Goal: Information Seeking & Learning: Compare options

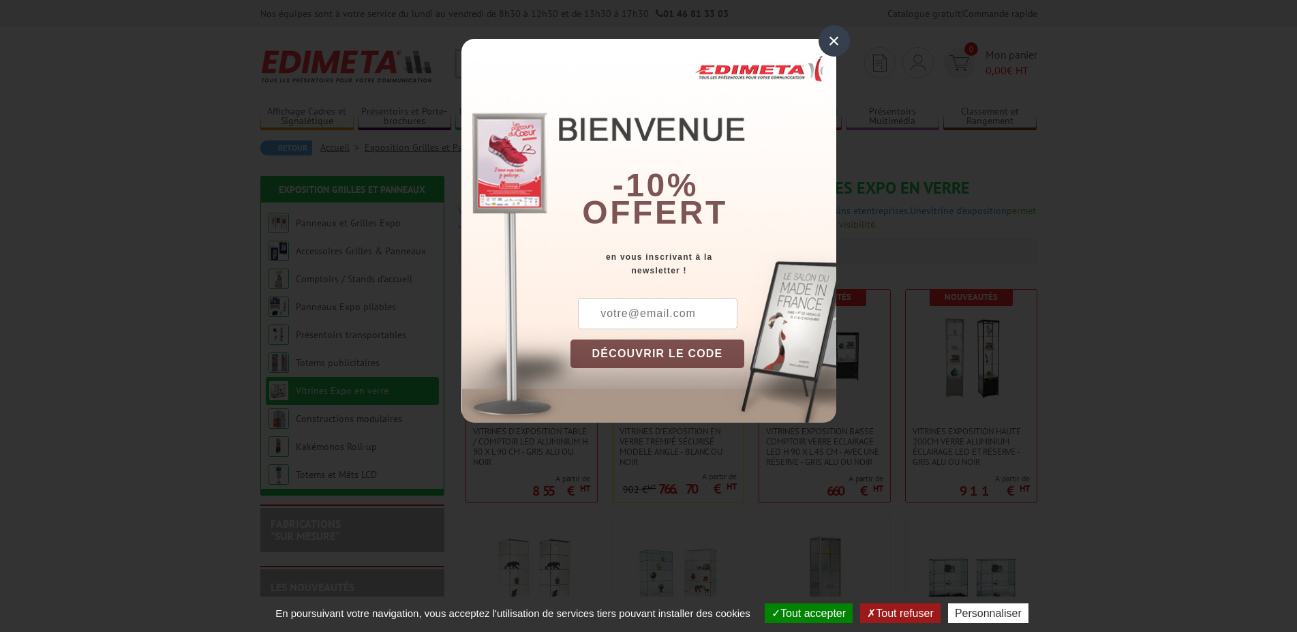
click at [829, 34] on div "×" at bounding box center [833, 40] width 31 height 31
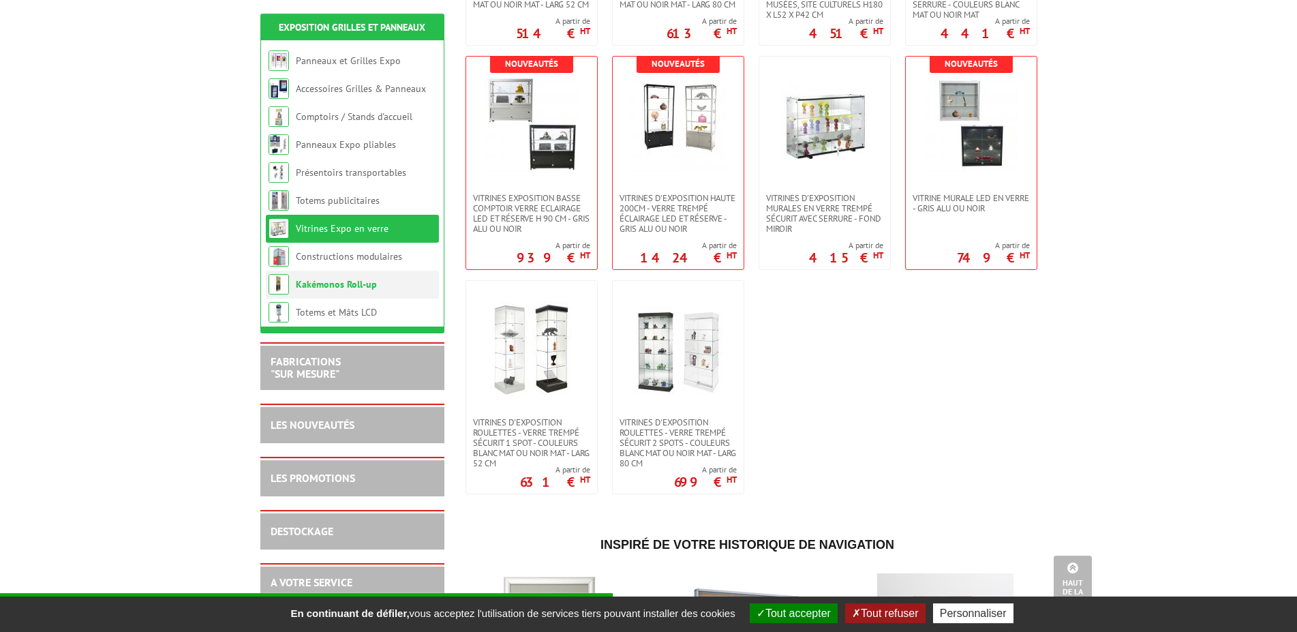
scroll to position [695, 0]
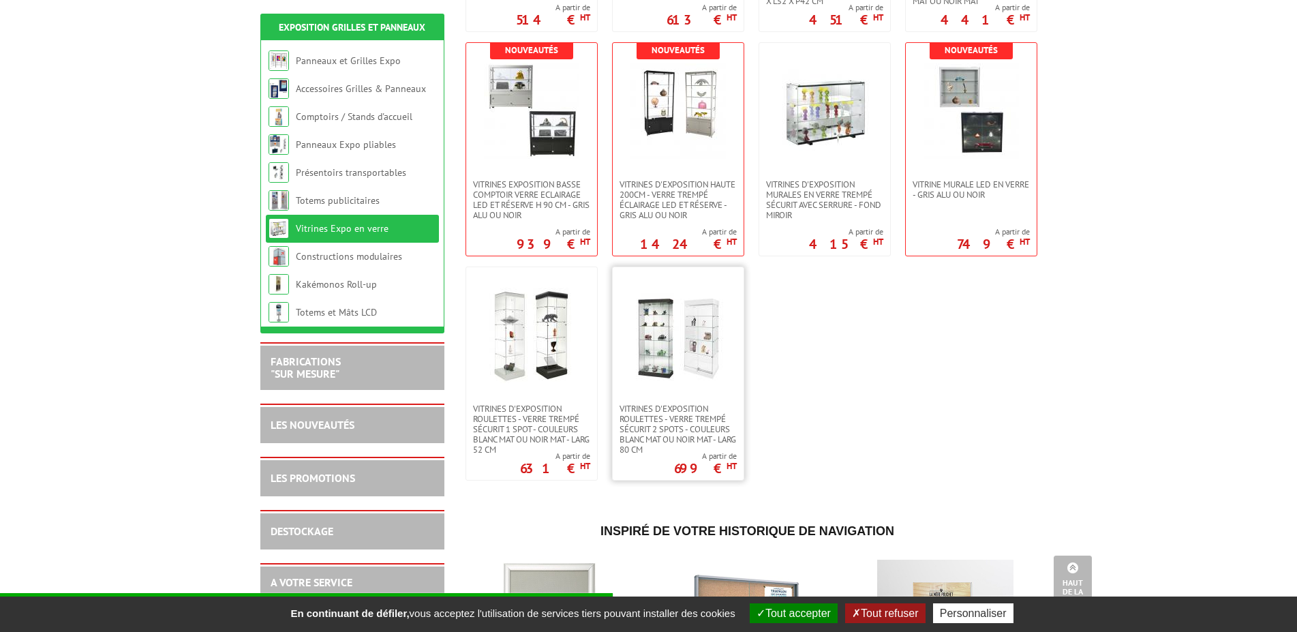
click at [641, 315] on img at bounding box center [677, 335] width 95 height 95
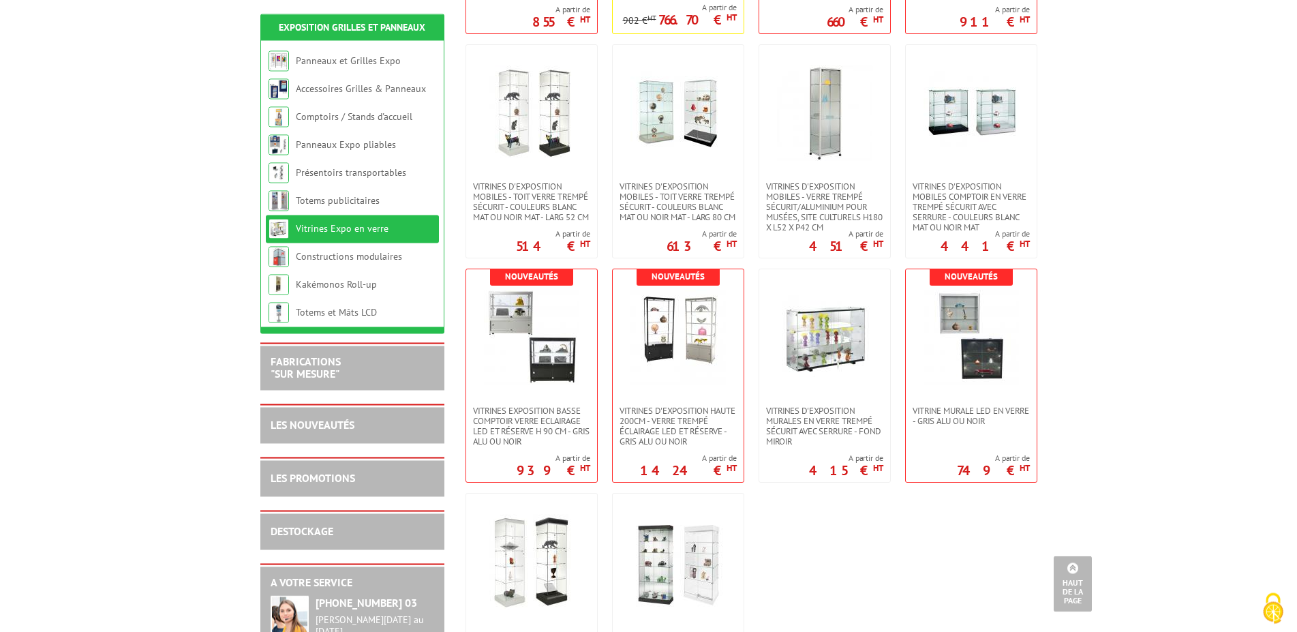
scroll to position [278, 0]
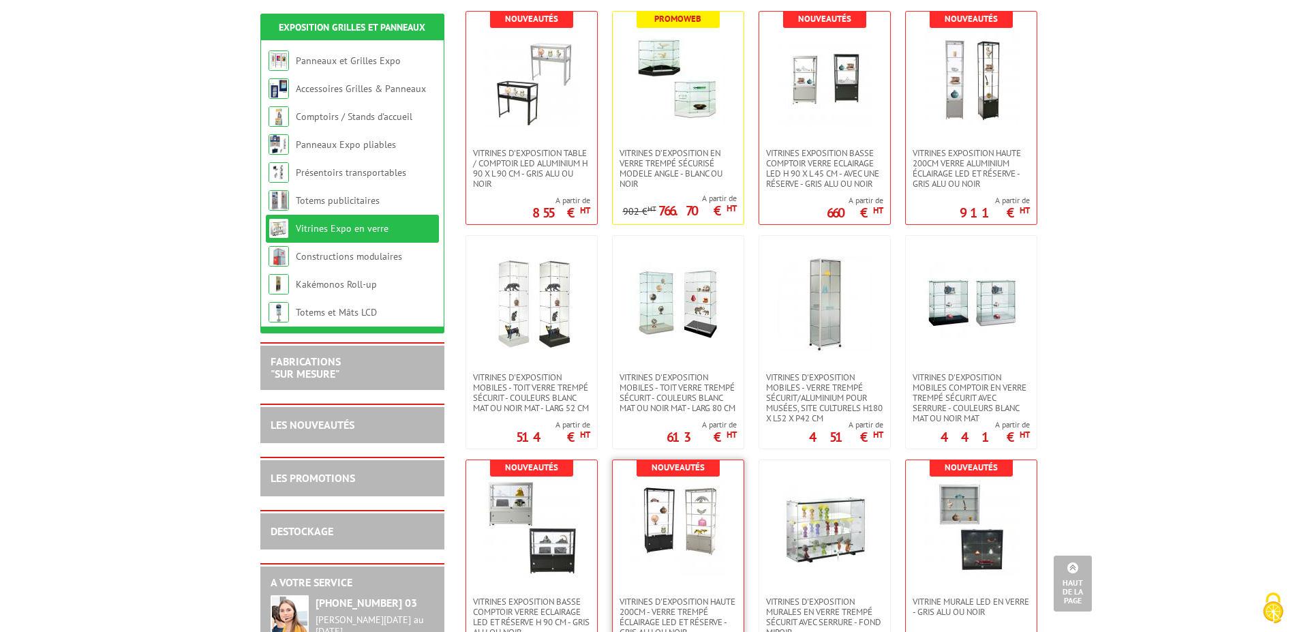
click at [643, 523] on img at bounding box center [677, 527] width 95 height 95
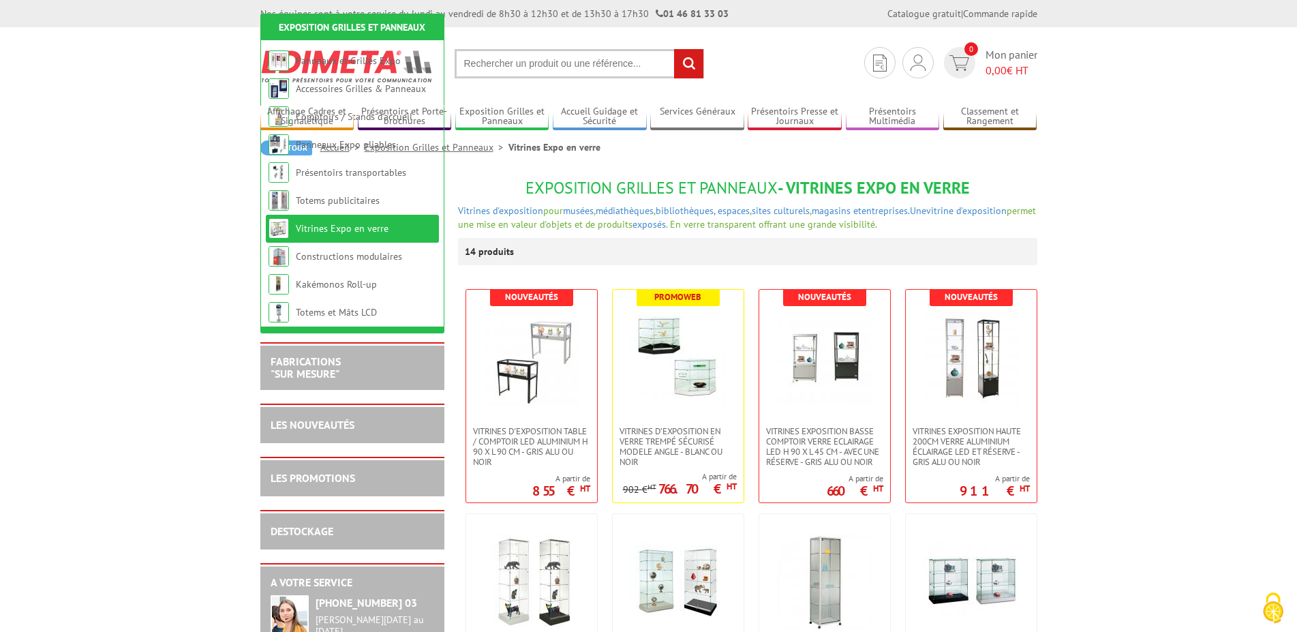
scroll to position [278, 0]
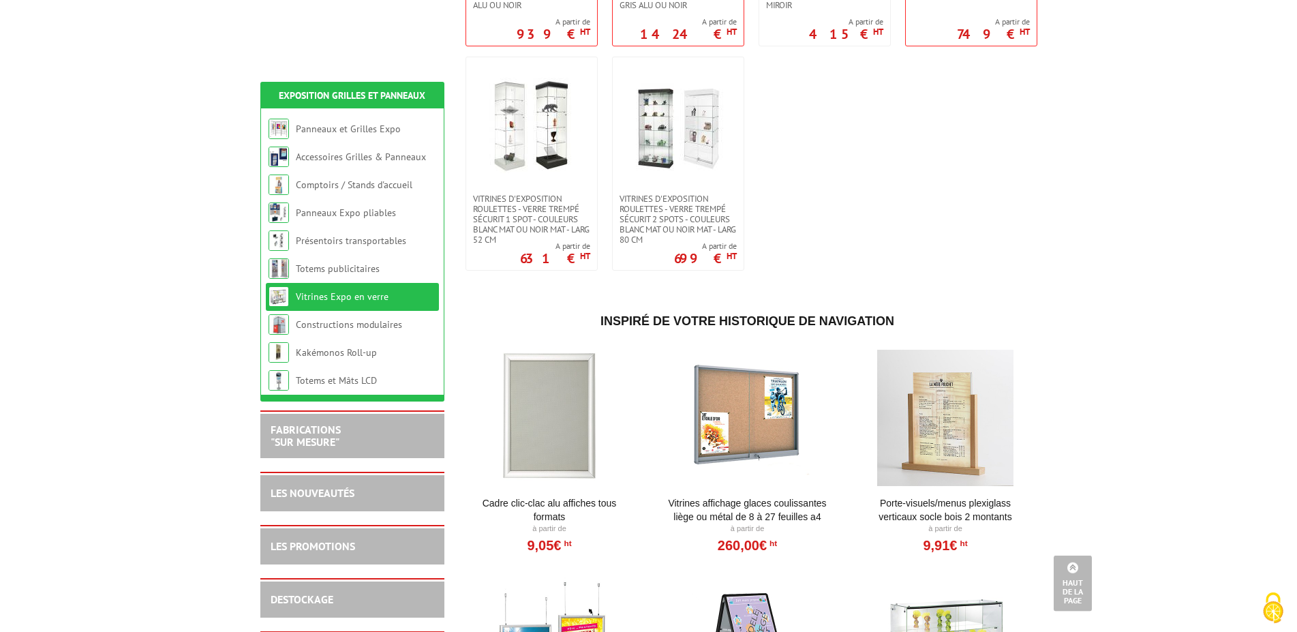
scroll to position [904, 0]
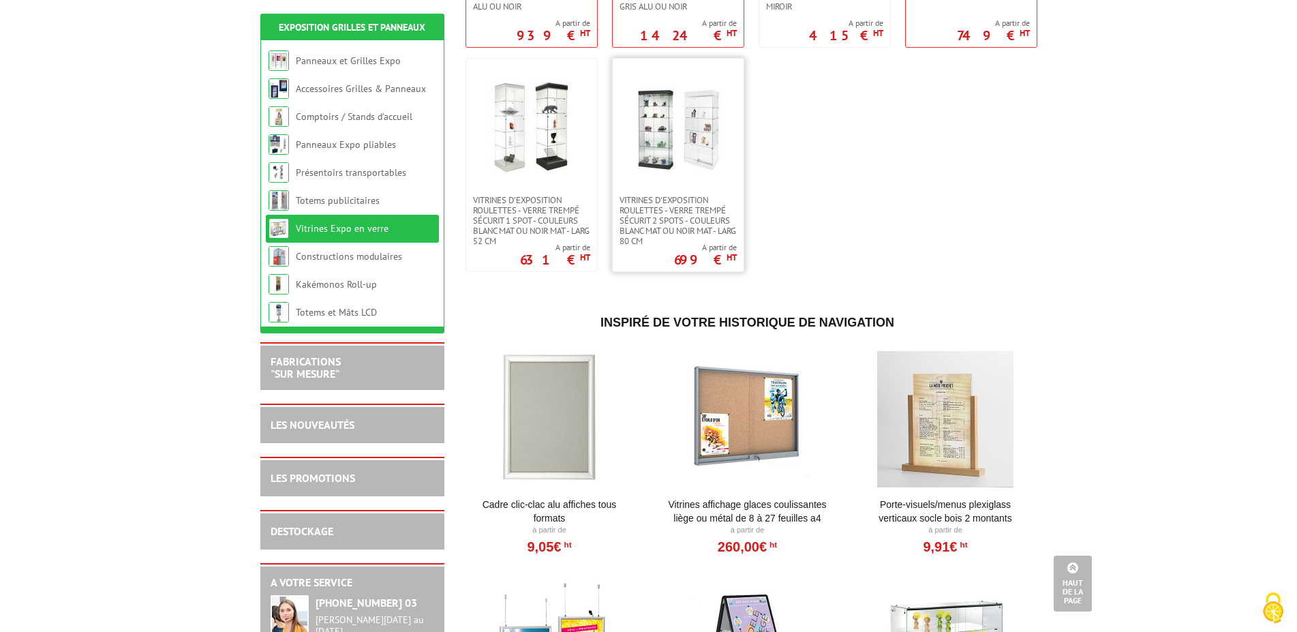
click at [655, 122] on img at bounding box center [677, 126] width 95 height 95
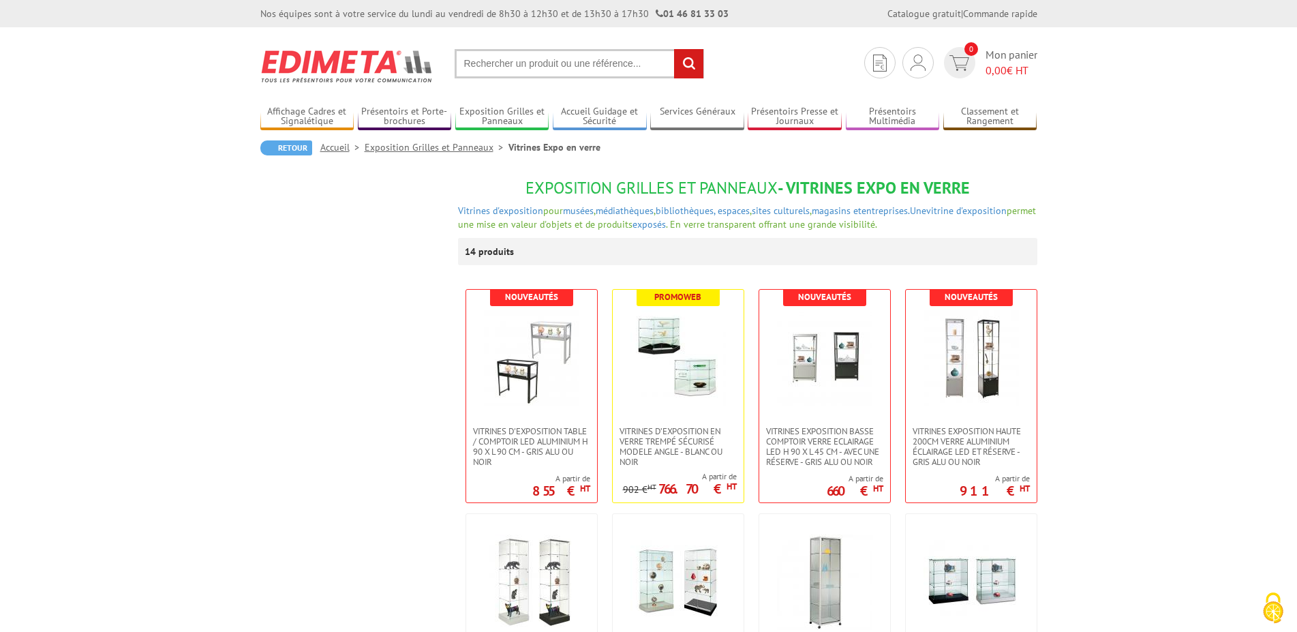
scroll to position [874, 0]
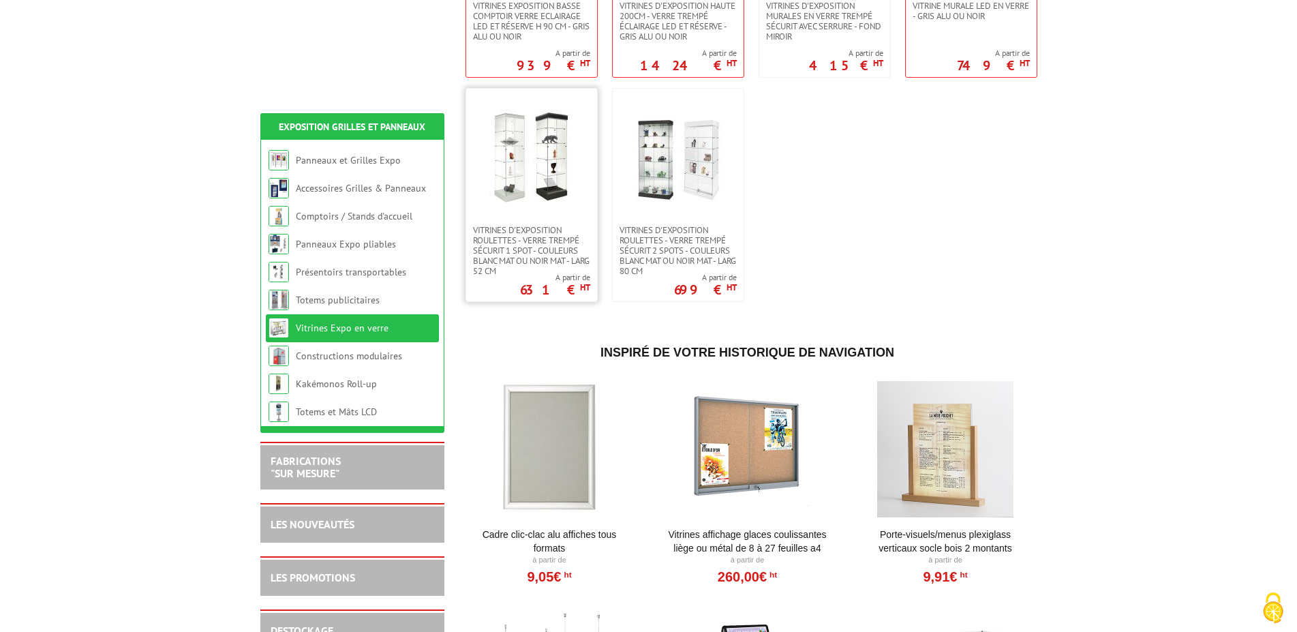
click at [562, 174] on img at bounding box center [531, 156] width 95 height 95
